Goal: Transaction & Acquisition: Purchase product/service

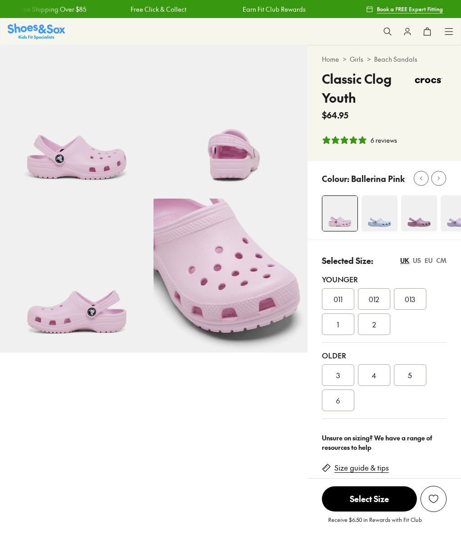
click at [71, 153] on img at bounding box center [77, 122] width 154 height 154
select select "*"
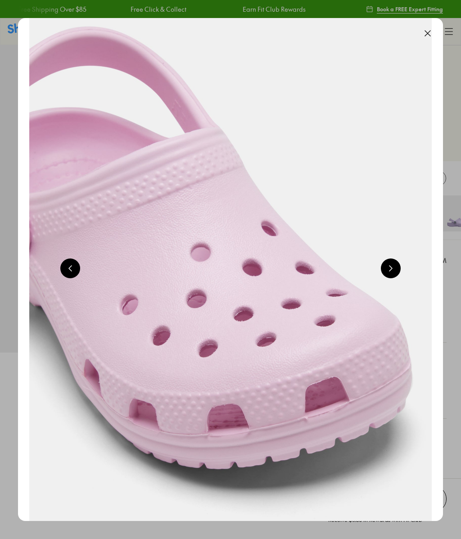
scroll to position [0, 425]
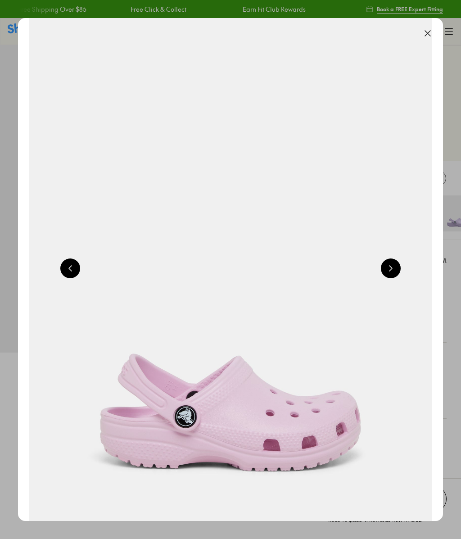
click at [431, 31] on button at bounding box center [428, 33] width 20 height 20
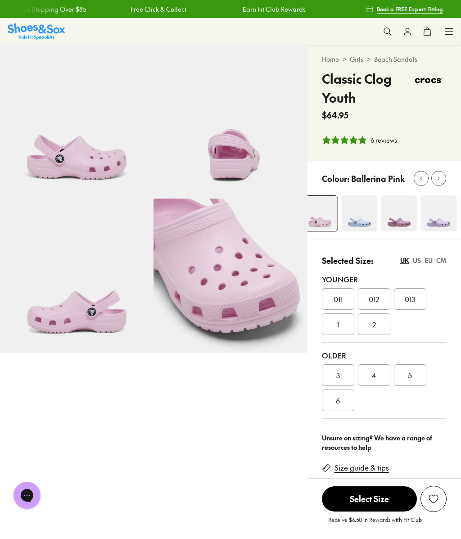
scroll to position [0, 0]
click at [437, 215] on img at bounding box center [440, 213] width 36 height 36
click at [433, 213] on img at bounding box center [440, 213] width 36 height 36
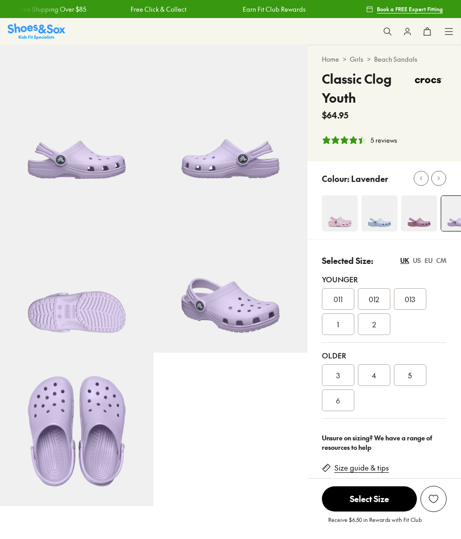
select select "*"
click at [341, 220] on img at bounding box center [340, 213] width 36 height 36
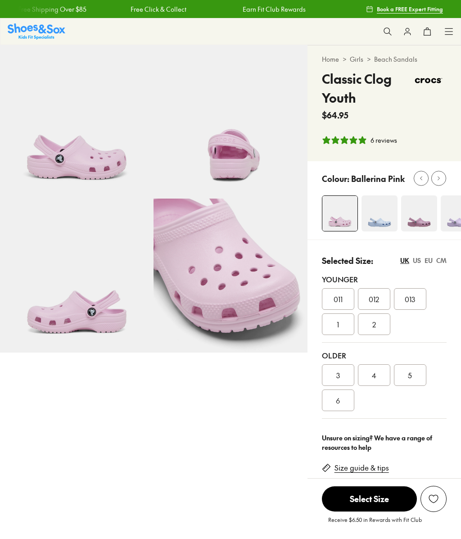
select select "*"
